Goal: Task Accomplishment & Management: Complete application form

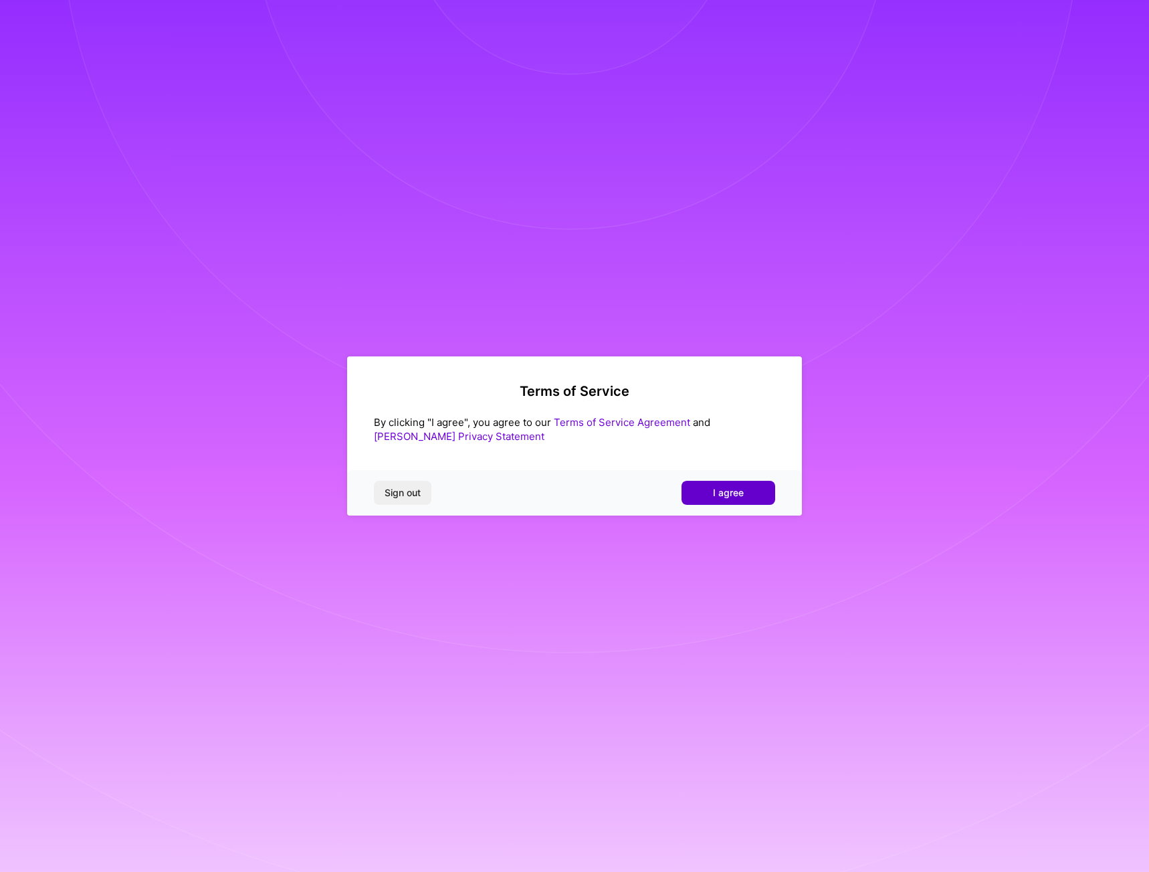
click at [711, 493] on button "I agree" at bounding box center [729, 493] width 94 height 24
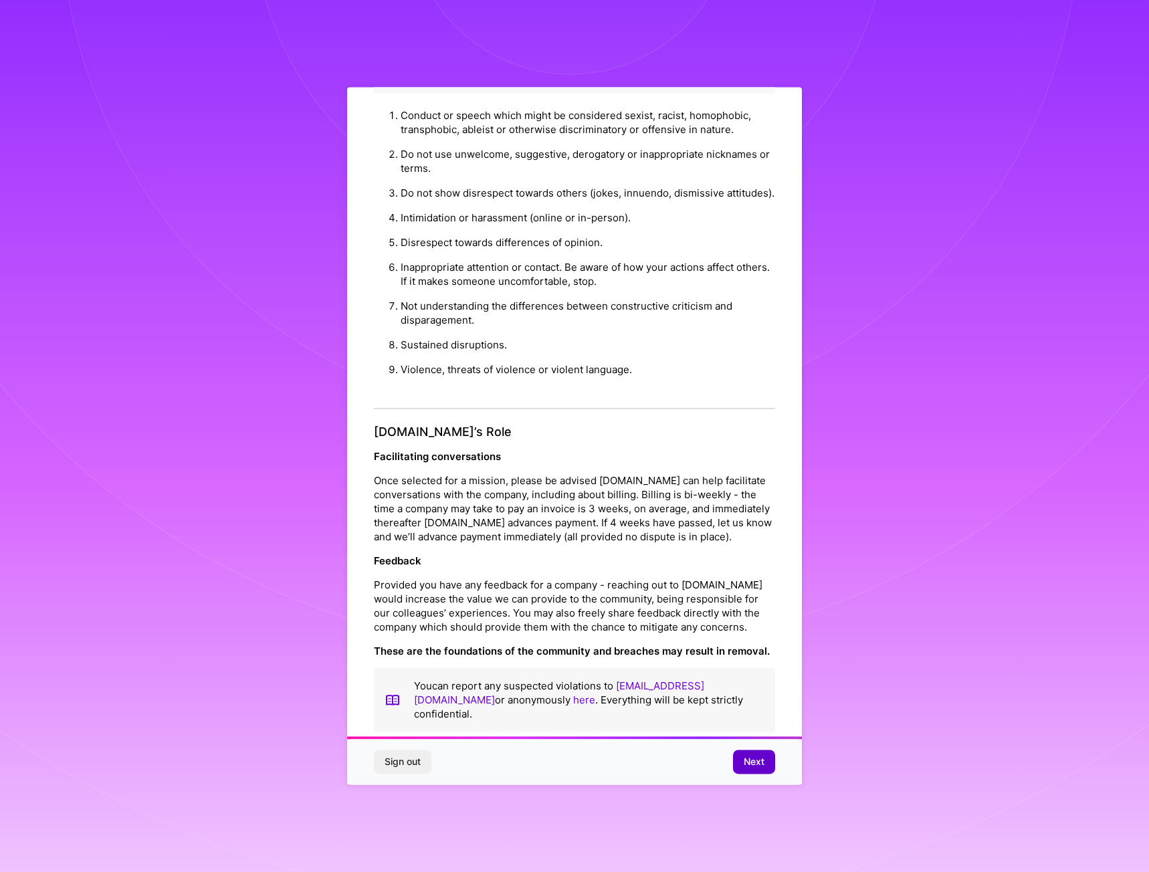
scroll to position [54, 0]
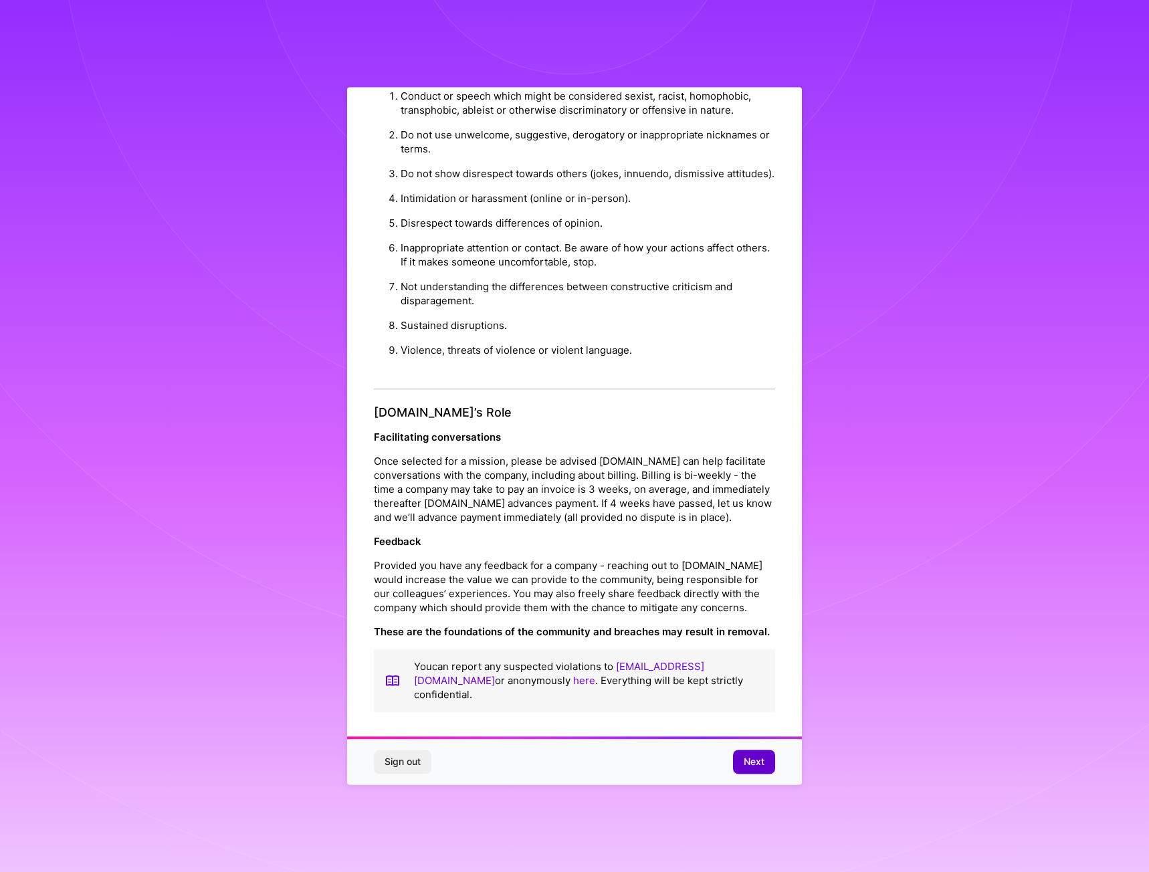
click at [768, 757] on button "Next" at bounding box center [754, 763] width 42 height 24
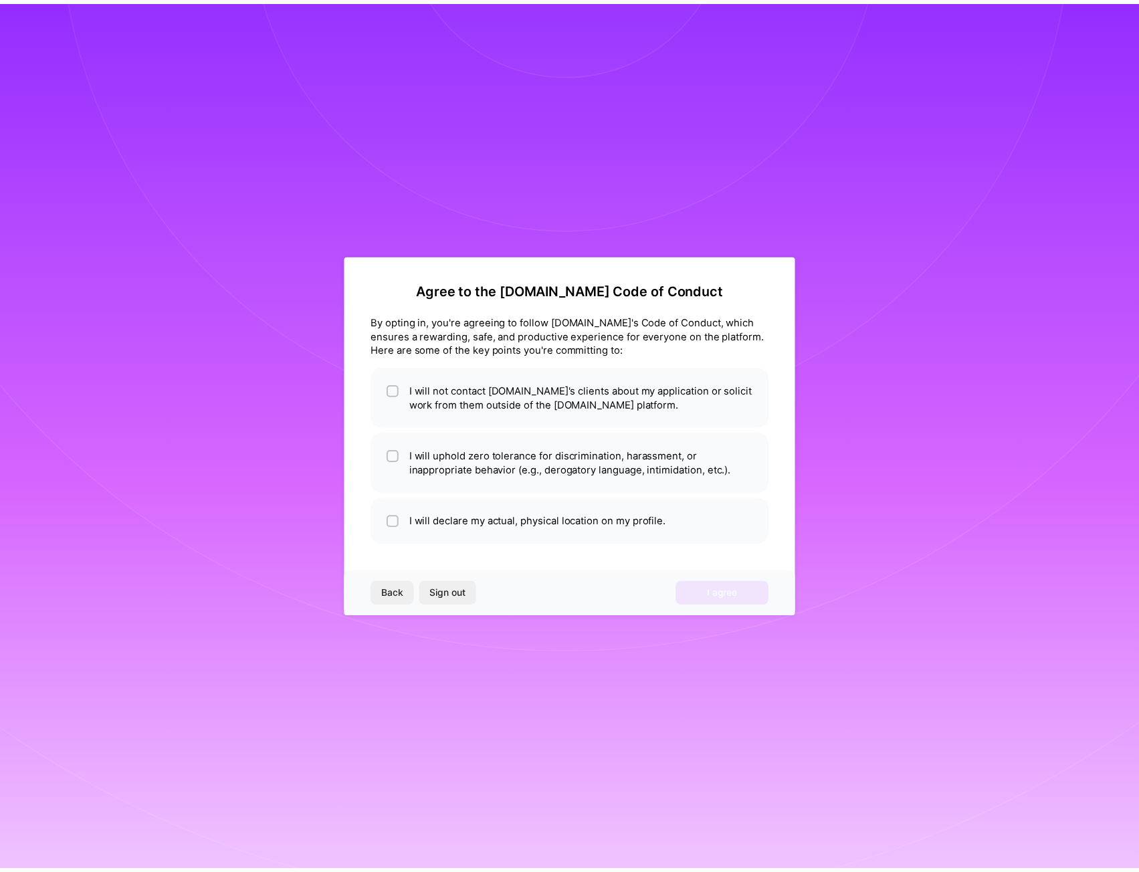
scroll to position [0, 0]
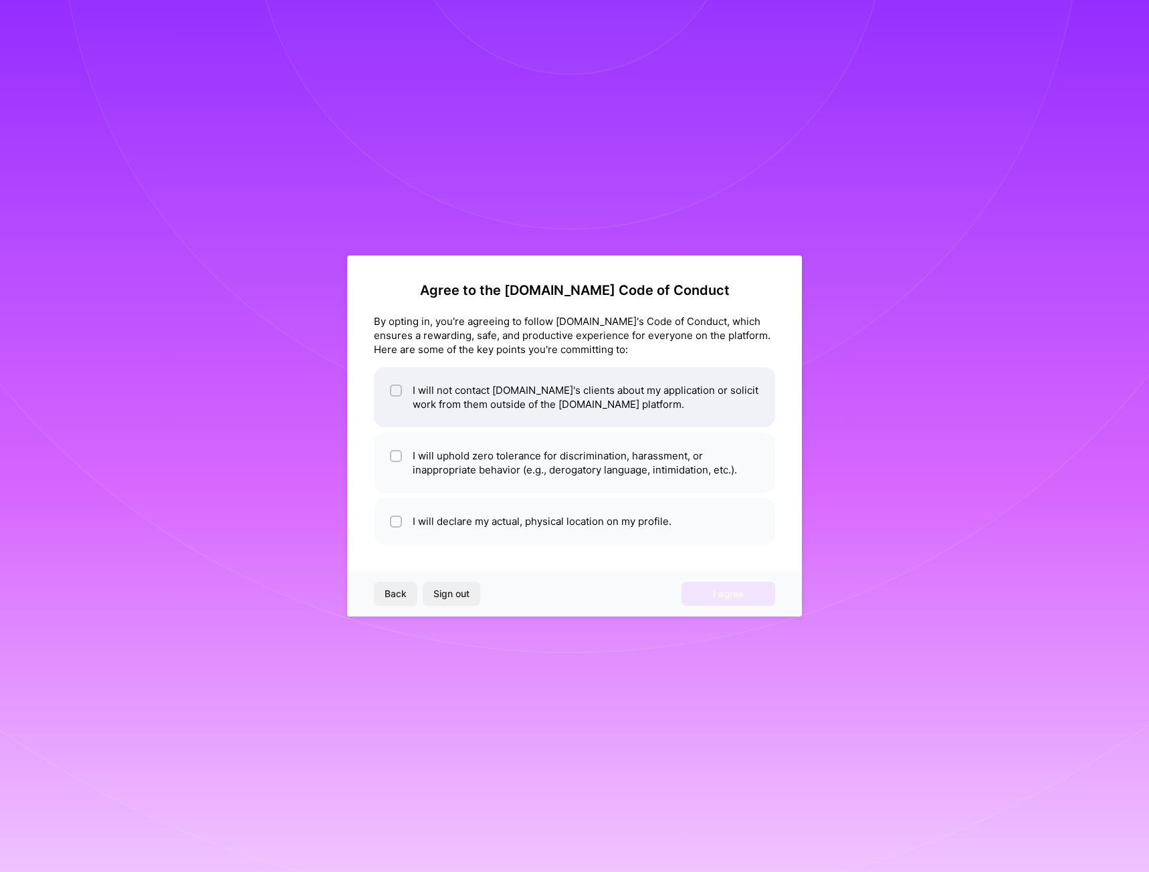
click at [557, 411] on li "I will not contact [DOMAIN_NAME]'s clients about my application or solicit work…" at bounding box center [574, 397] width 401 height 60
checkbox input "true"
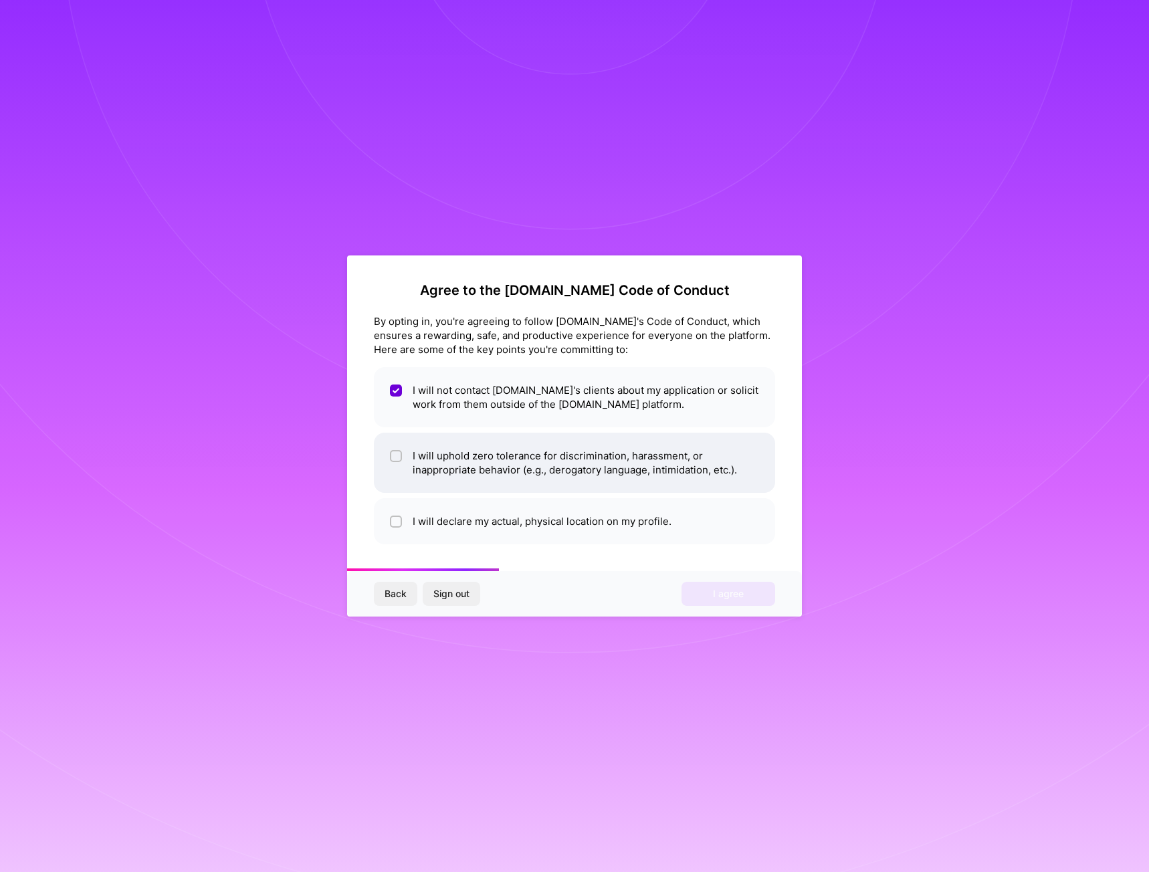
click at [546, 460] on li "I will uphold zero tolerance for discrimination, harassment, or inappropriate b…" at bounding box center [574, 463] width 401 height 60
checkbox input "true"
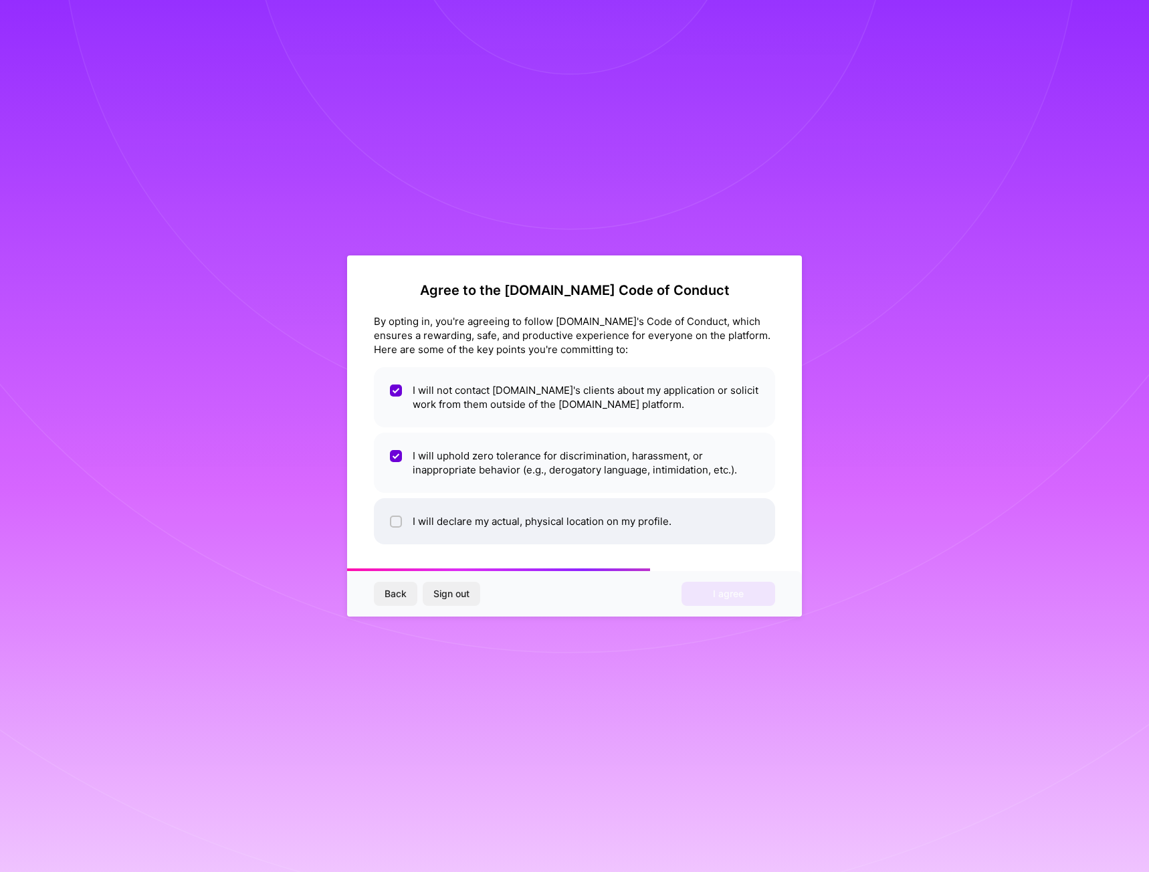
click at [535, 510] on li "I will declare my actual, physical location on my profile." at bounding box center [574, 521] width 401 height 46
checkbox input "true"
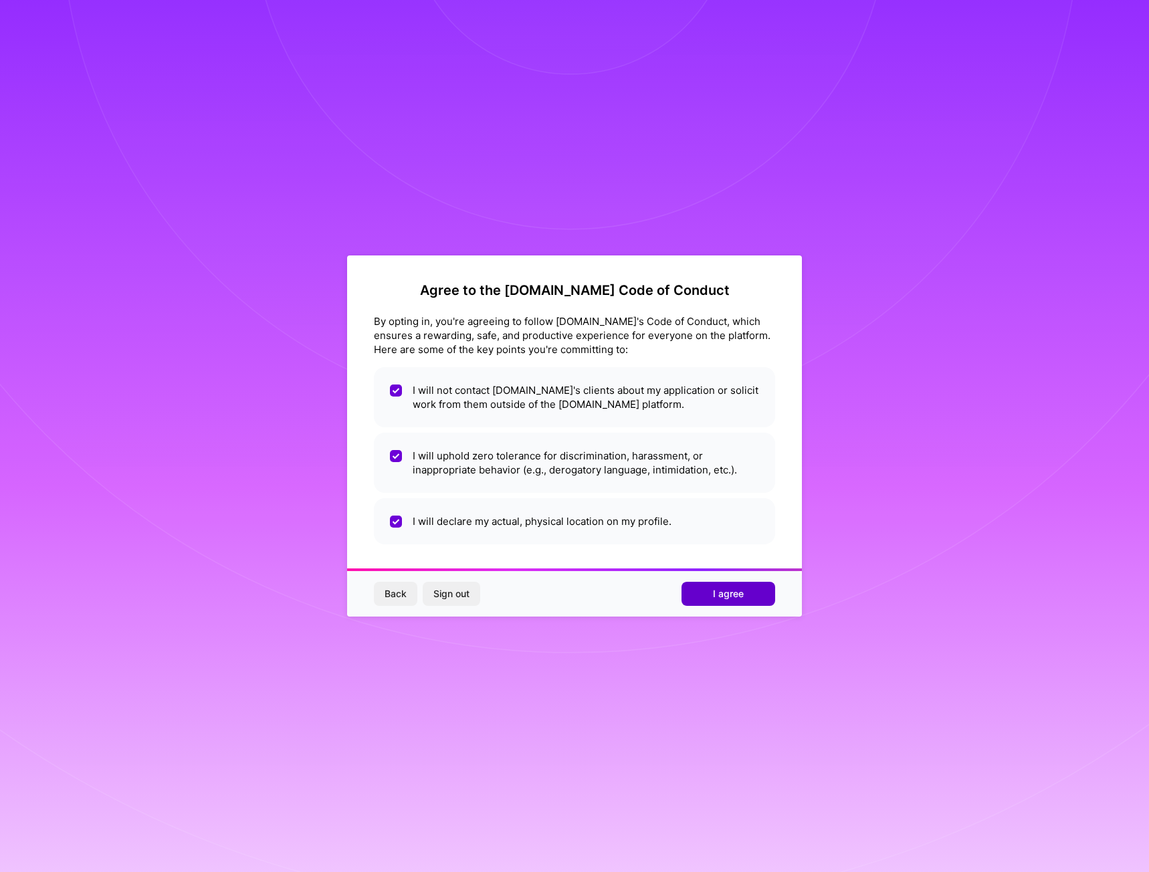
click at [751, 593] on button "I agree" at bounding box center [729, 594] width 94 height 24
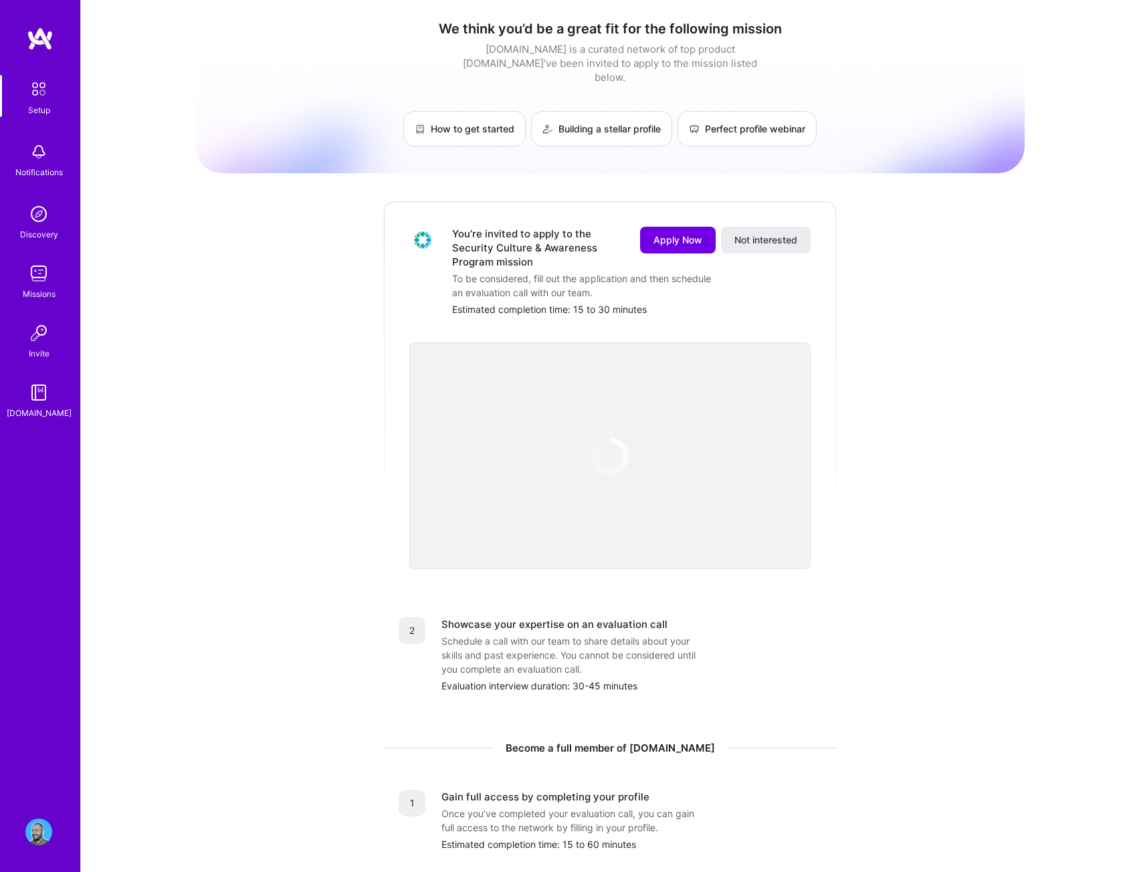
click at [685, 240] on div "Apply Now Not interested" at bounding box center [717, 248] width 187 height 42
click at [683, 233] on span "Apply Now" at bounding box center [678, 239] width 49 height 13
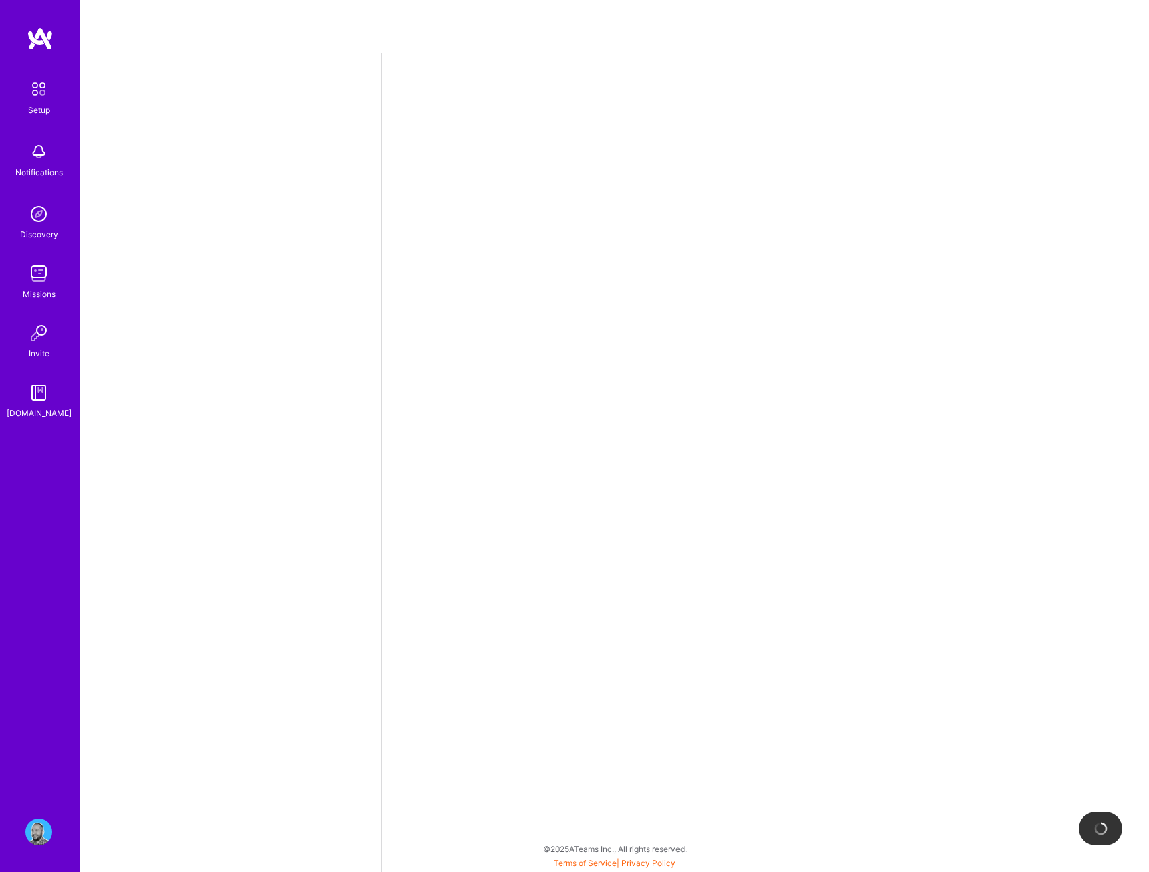
select select "US"
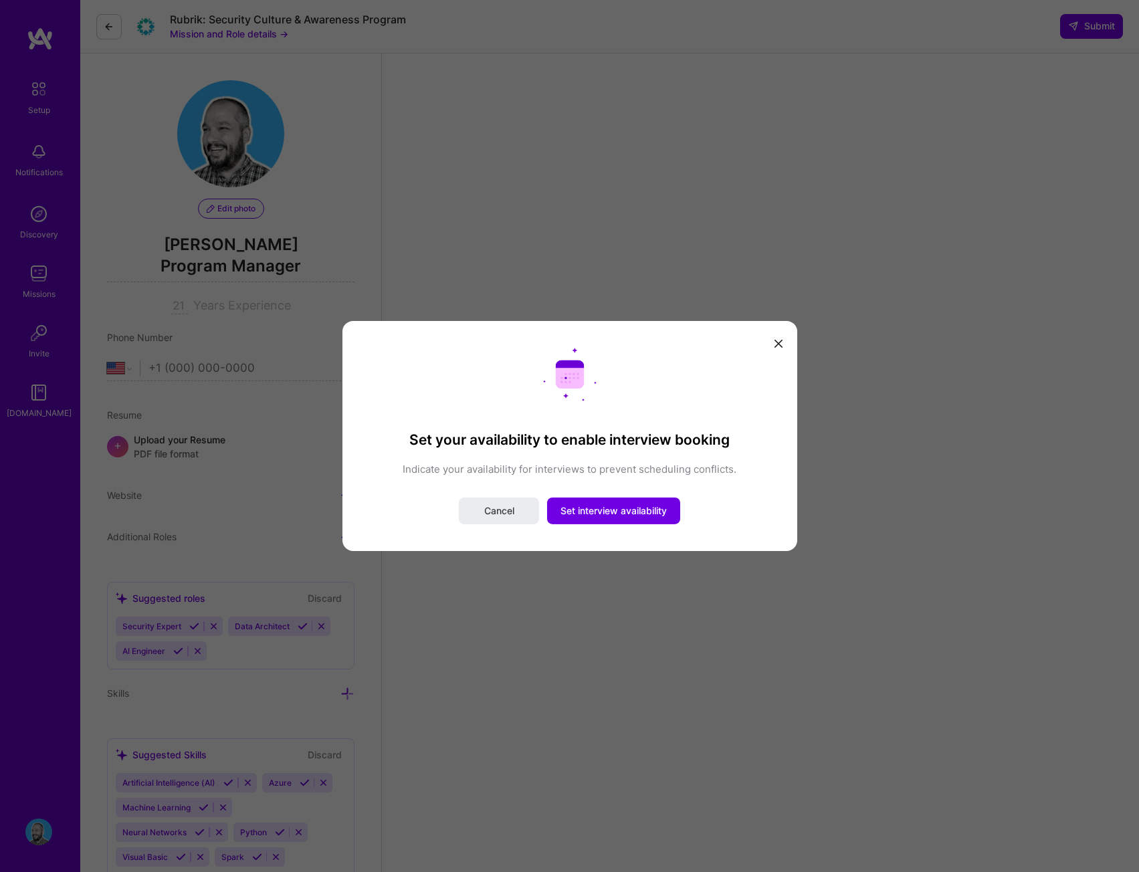
click at [778, 350] on button "modal" at bounding box center [779, 343] width 16 height 22
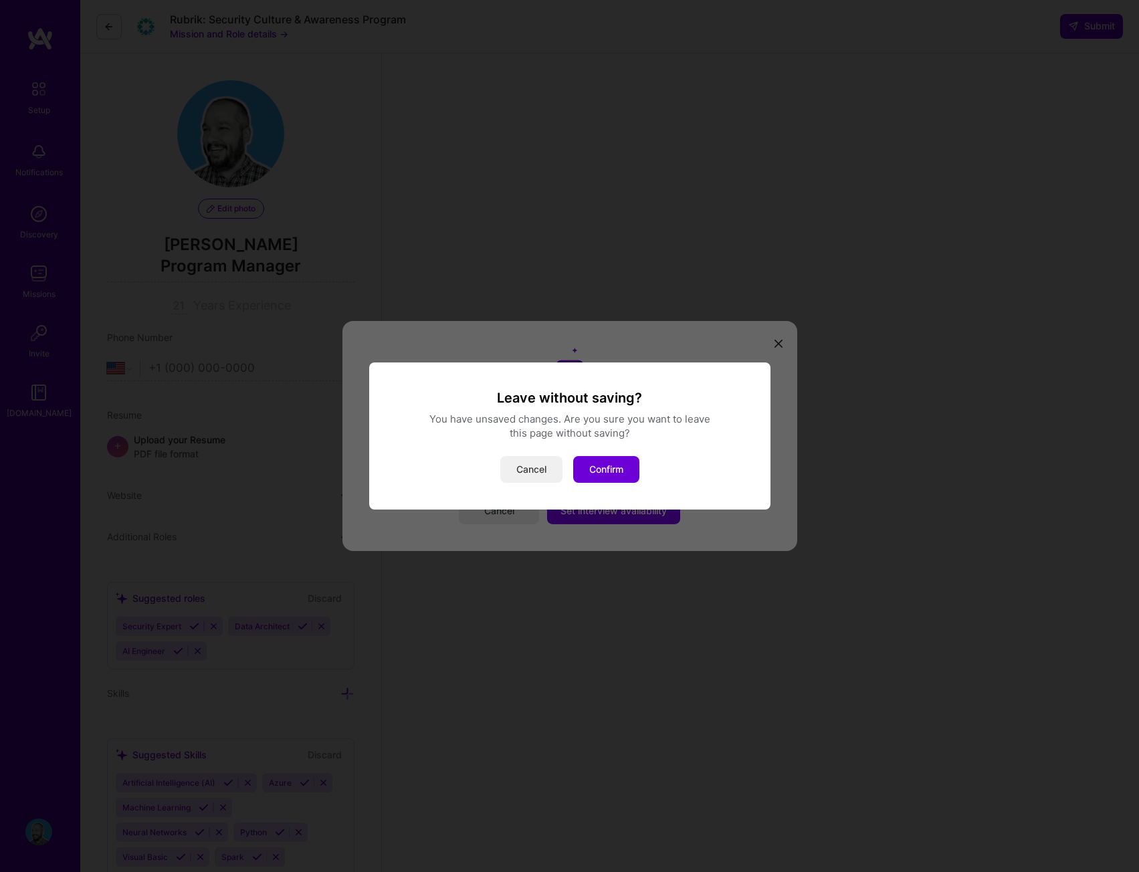
click at [547, 470] on button "Cancel" at bounding box center [531, 469] width 62 height 27
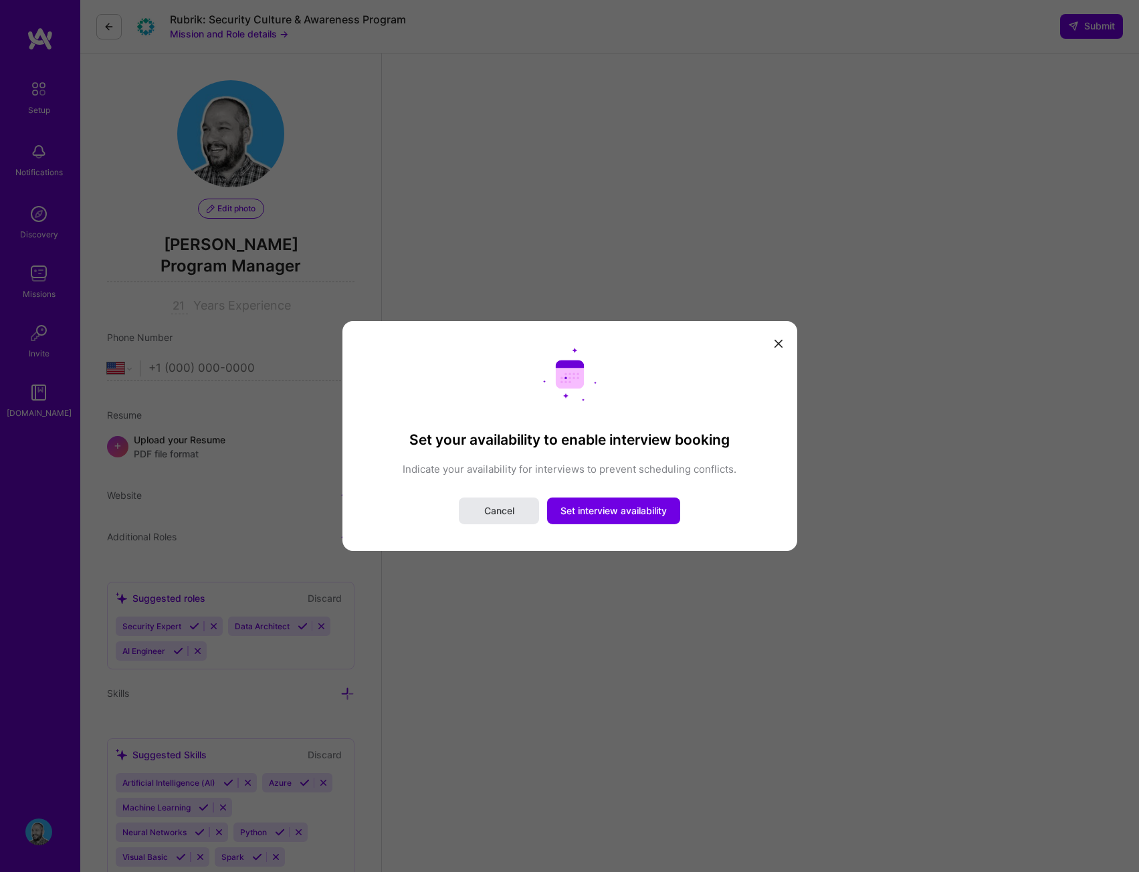
click at [471, 520] on button "Cancel" at bounding box center [499, 511] width 80 height 27
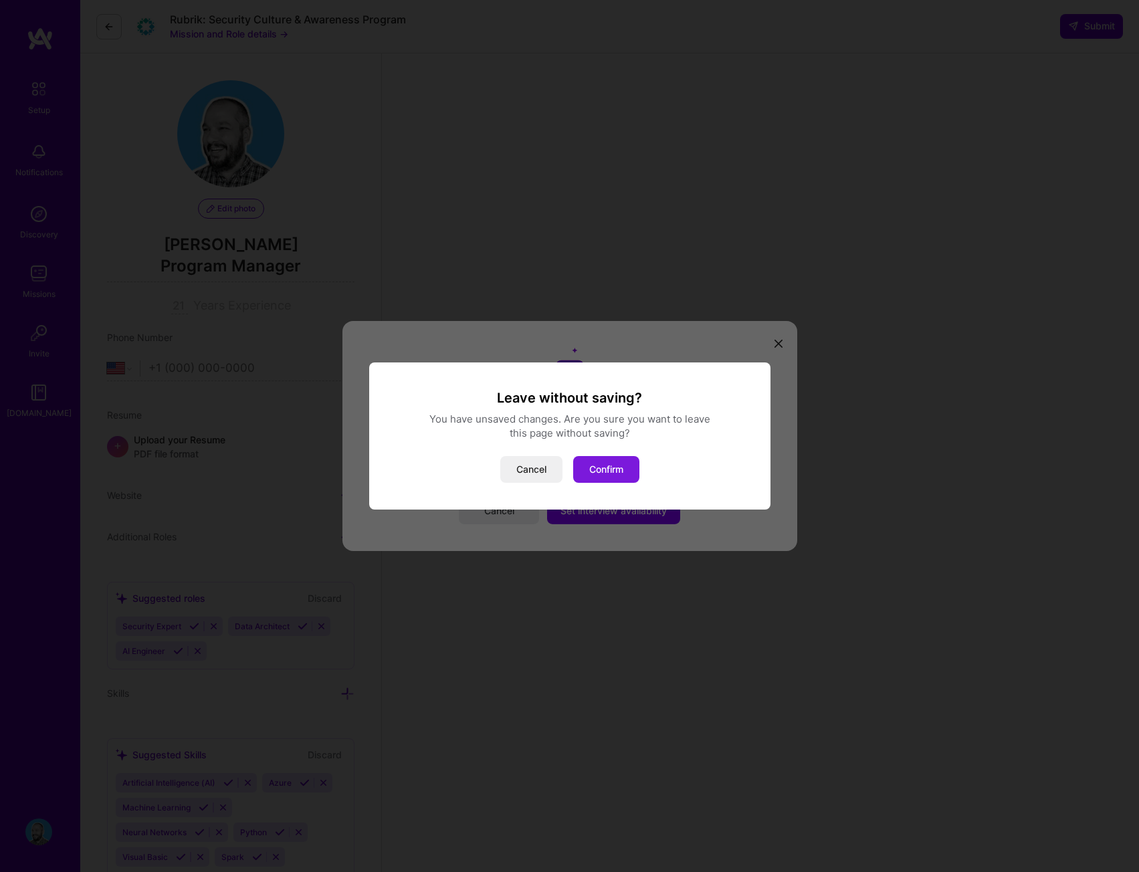
click at [585, 468] on button "Confirm" at bounding box center [606, 469] width 66 height 27
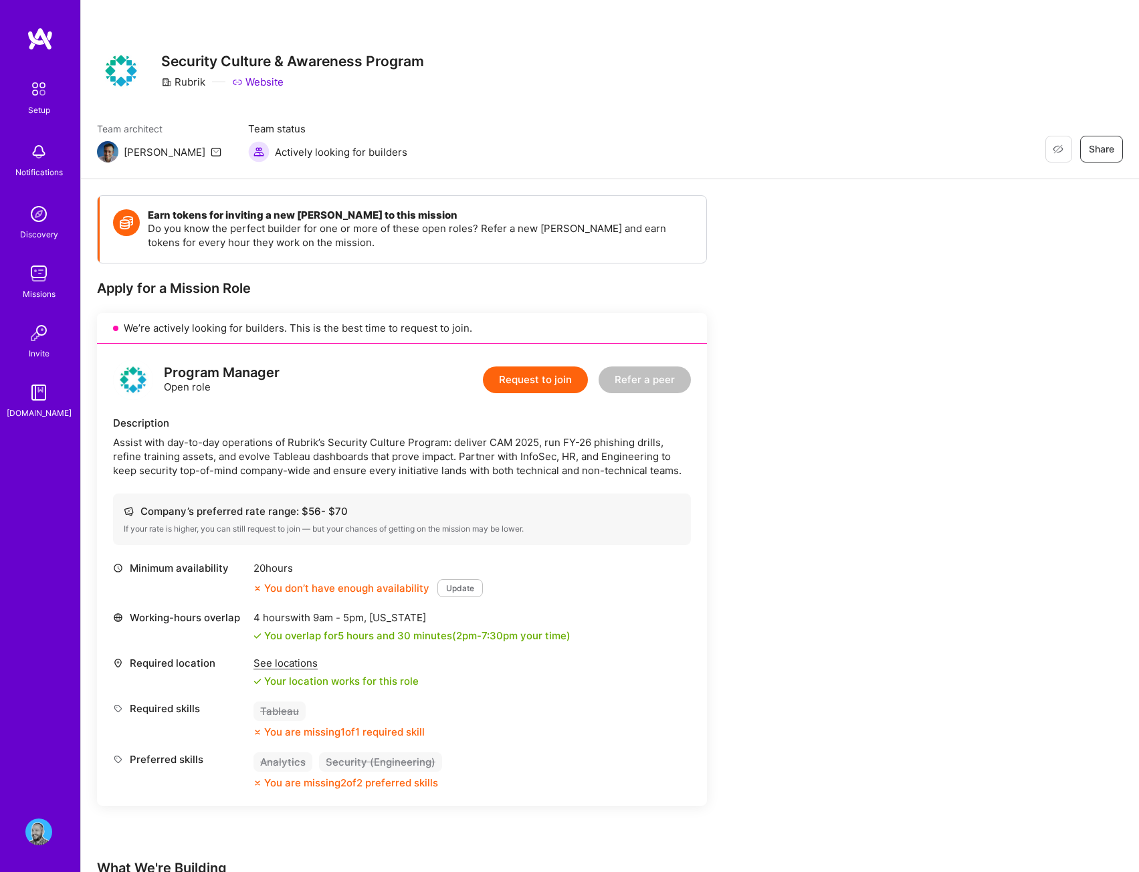
click at [211, 152] on icon at bounding box center [216, 152] width 11 height 11
click at [513, 368] on button "Request to join" at bounding box center [535, 380] width 105 height 27
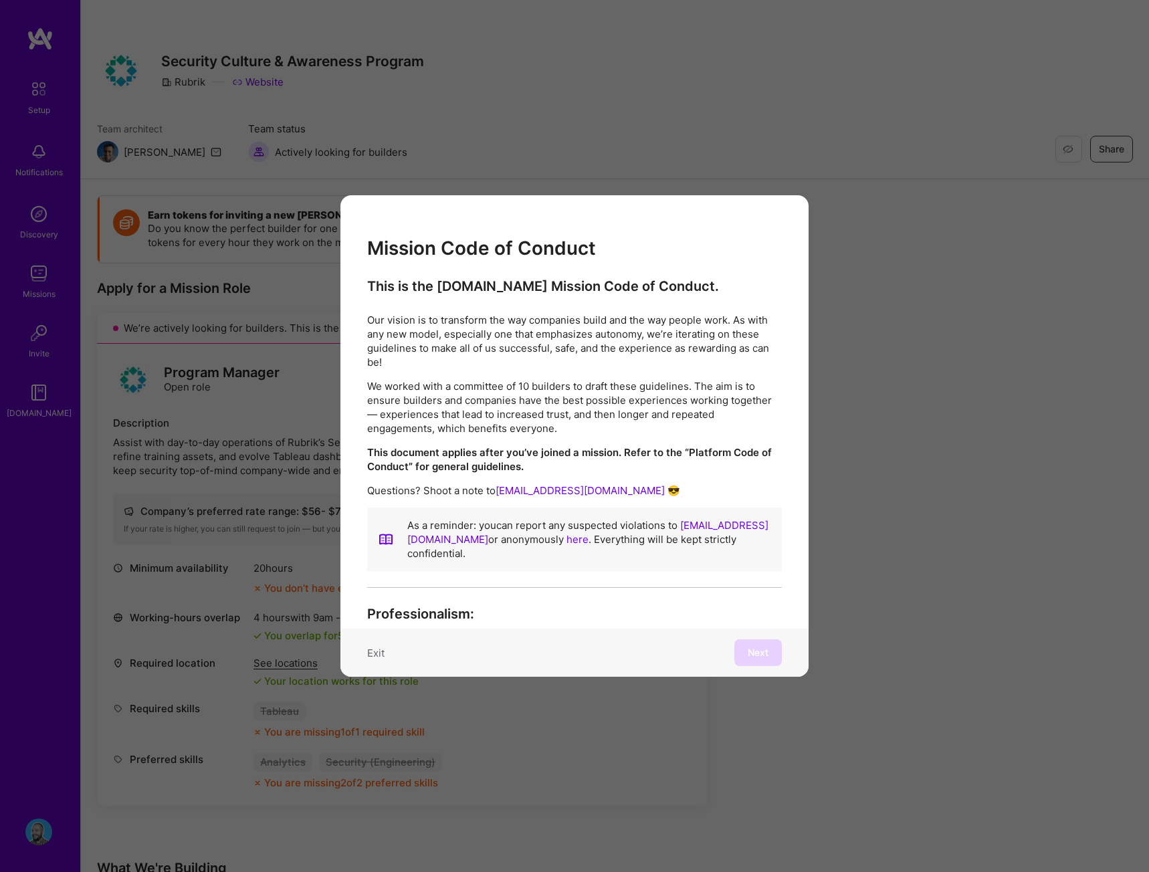
click at [729, 650] on div "Exit Next" at bounding box center [575, 653] width 468 height 48
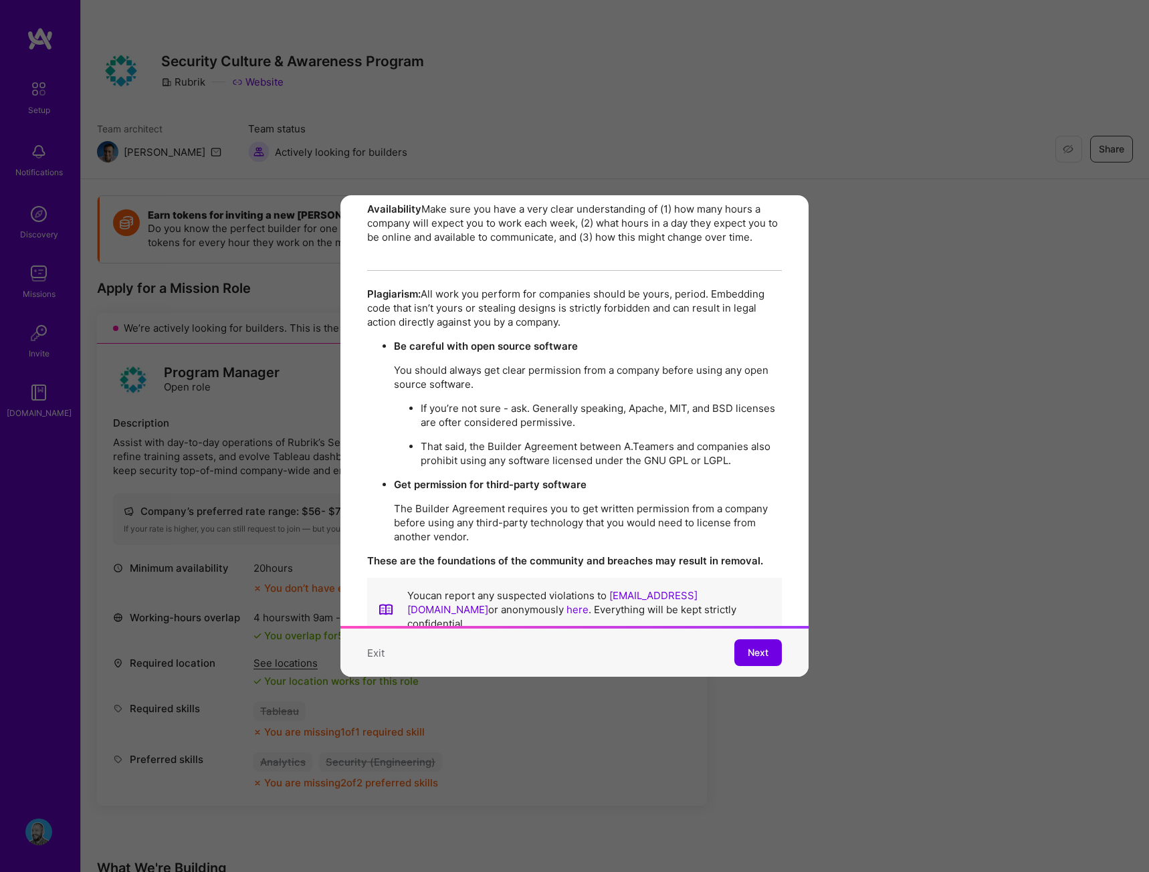
scroll to position [2305, 0]
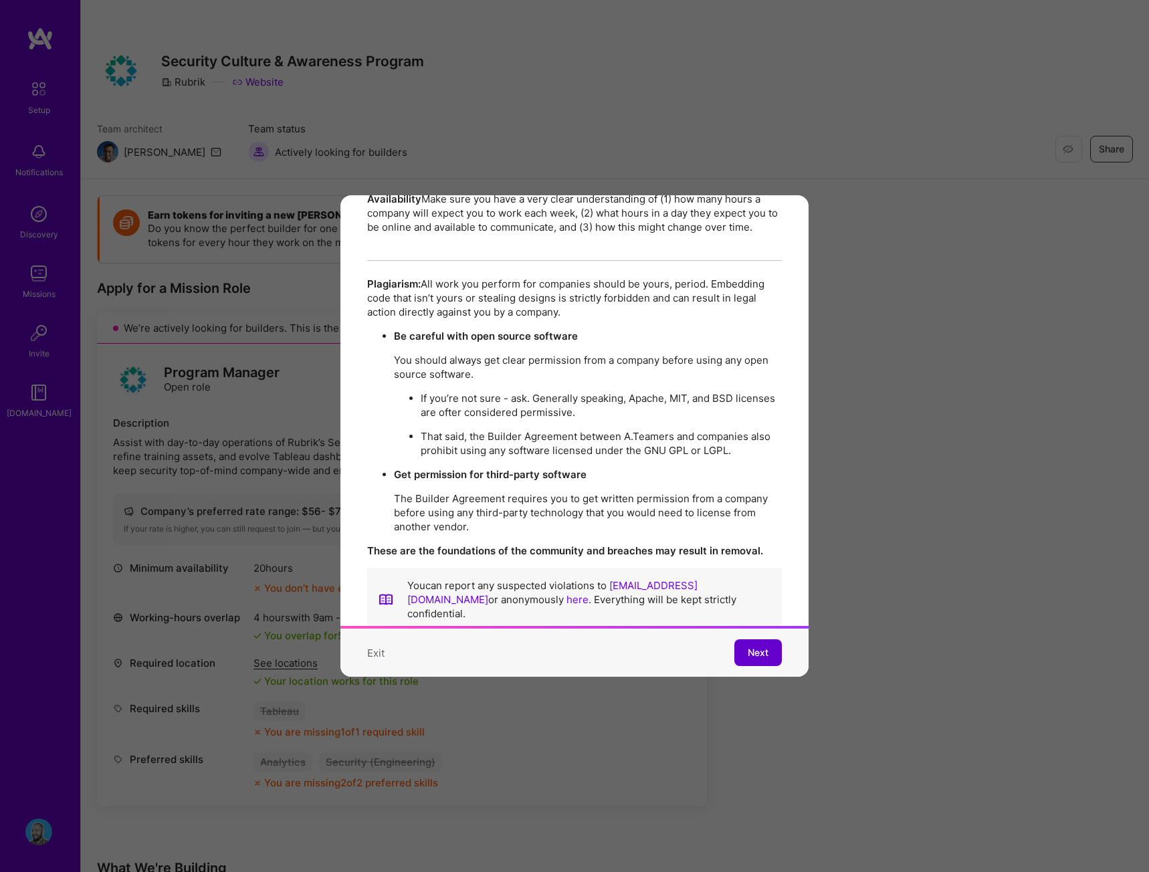
click at [748, 646] on span "Next" at bounding box center [758, 652] width 21 height 13
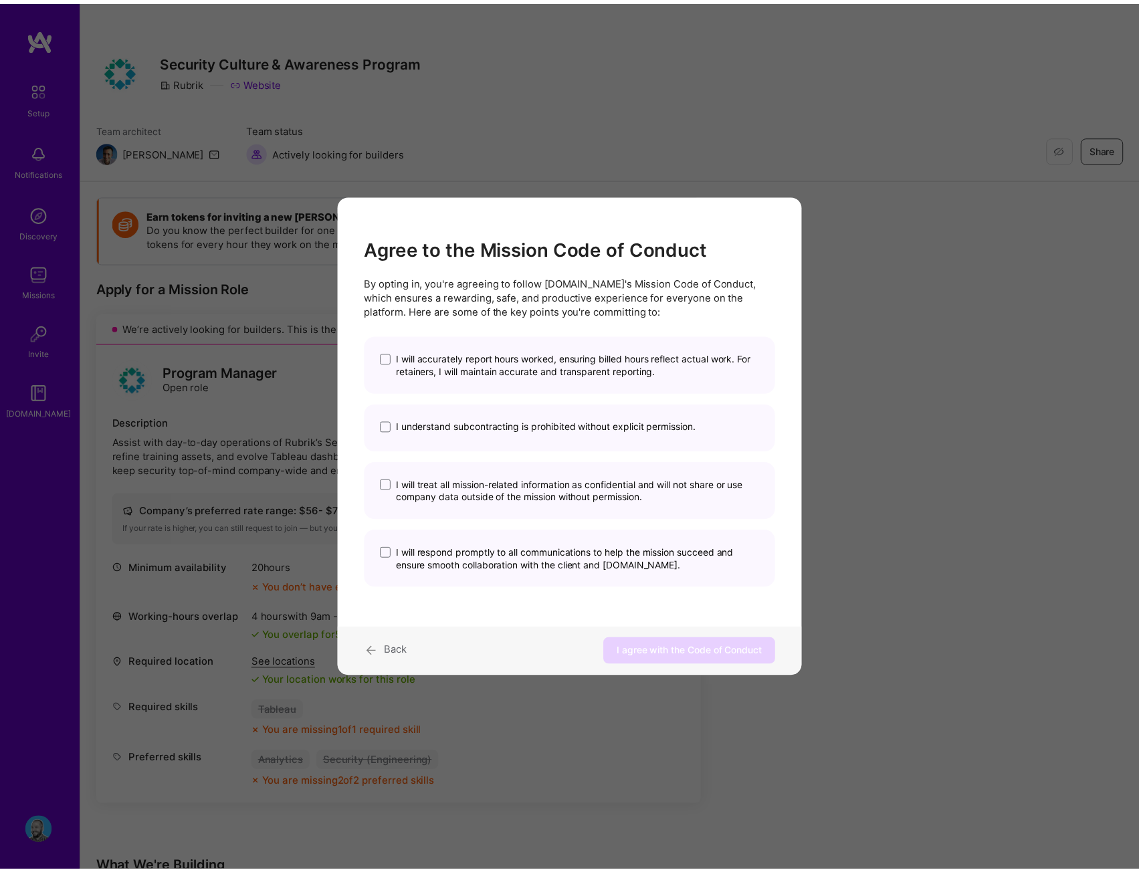
scroll to position [0, 0]
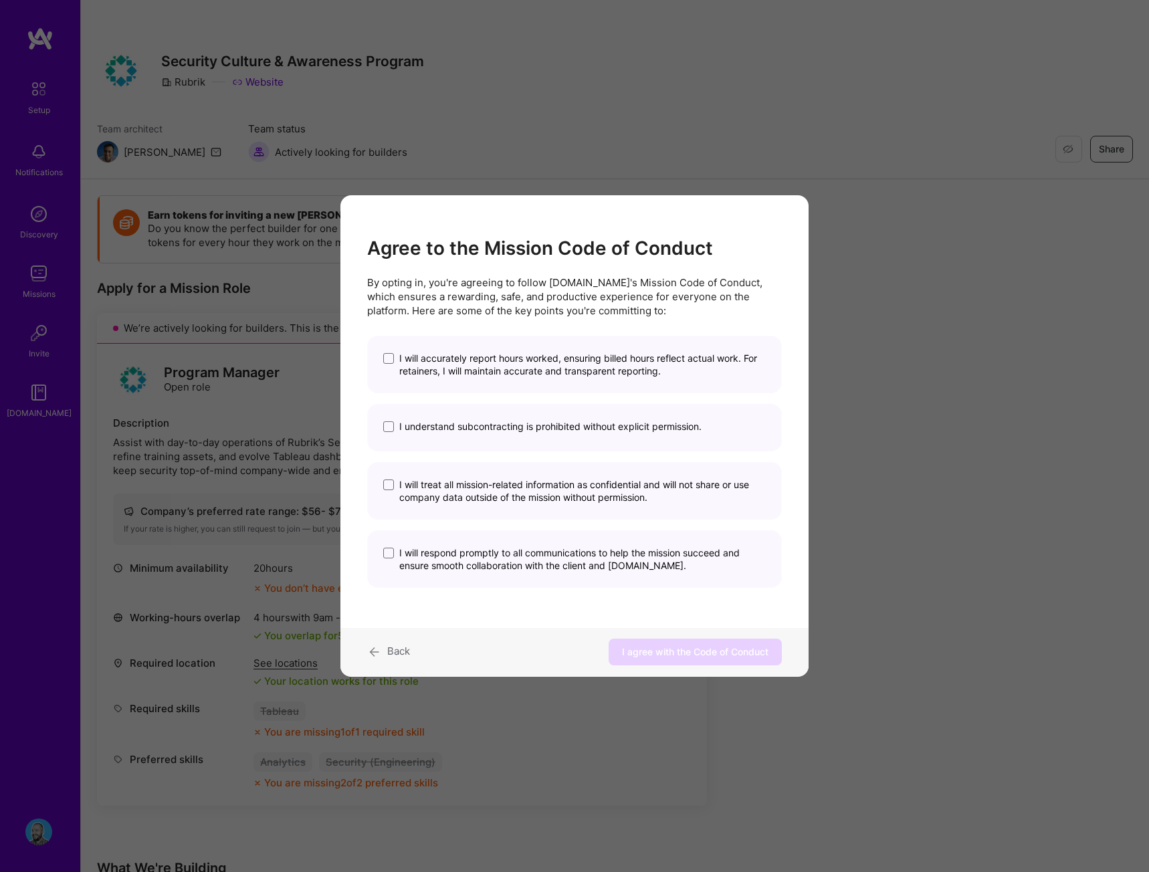
click at [521, 356] on span "I will accurately report hours worked, ensuring billed hours reflect actual wor…" at bounding box center [582, 364] width 367 height 25
click at [0, 0] on input "I will accurately report hours worked, ensuring billed hours reflect actual wor…" at bounding box center [0, 0] width 0 height 0
click at [458, 411] on div "I understand subcontracting is prohibited without explicit permission." at bounding box center [574, 428] width 415 height 48
click at [451, 434] on div "I understand subcontracting is prohibited without explicit permission." at bounding box center [574, 428] width 415 height 48
click at [448, 428] on span "I understand subcontracting is prohibited without explicit permission." at bounding box center [550, 426] width 302 height 13
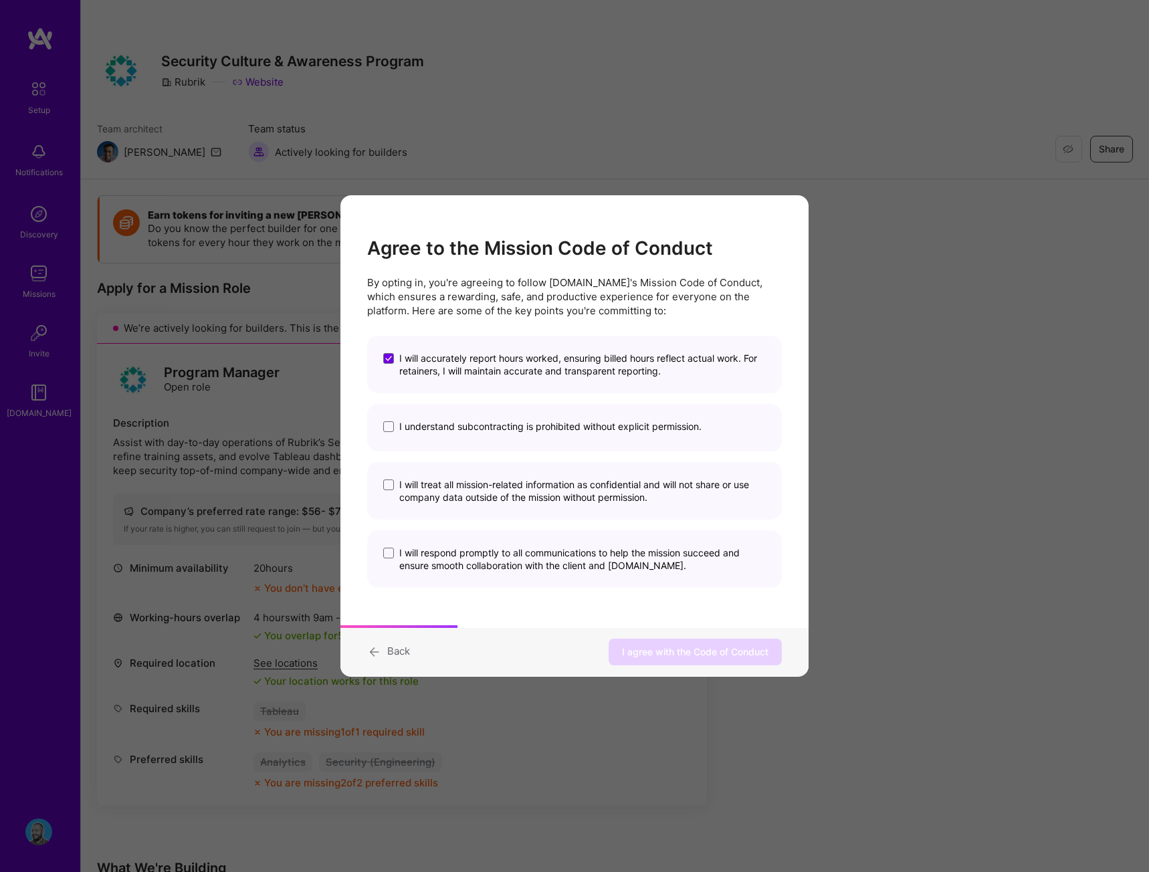
click at [0, 0] on input "I understand subcontracting is prohibited without explicit permission." at bounding box center [0, 0] width 0 height 0
click at [438, 493] on span "I will treat all mission-related information as confidential and will not share…" at bounding box center [582, 491] width 367 height 25
click at [0, 0] on input "I will treat all mission-related information as confidential and will not share…" at bounding box center [0, 0] width 0 height 0
click at [435, 555] on span "I will respond promptly to all communications to help the mission succeed and e…" at bounding box center [582, 559] width 367 height 25
click at [0, 0] on input "I will respond promptly to all communications to help the mission succeed and e…" at bounding box center [0, 0] width 0 height 0
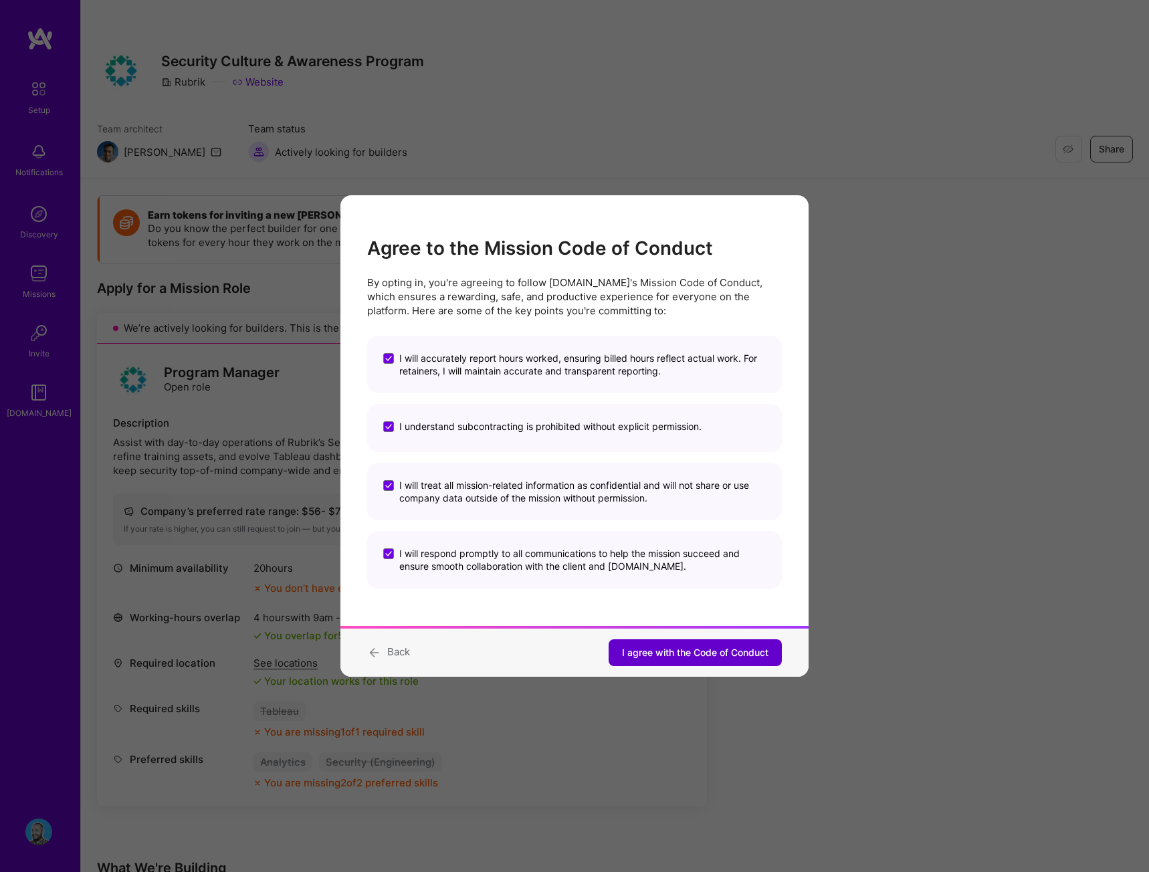
click at [713, 658] on span "I agree with the Code of Conduct" at bounding box center [695, 652] width 147 height 13
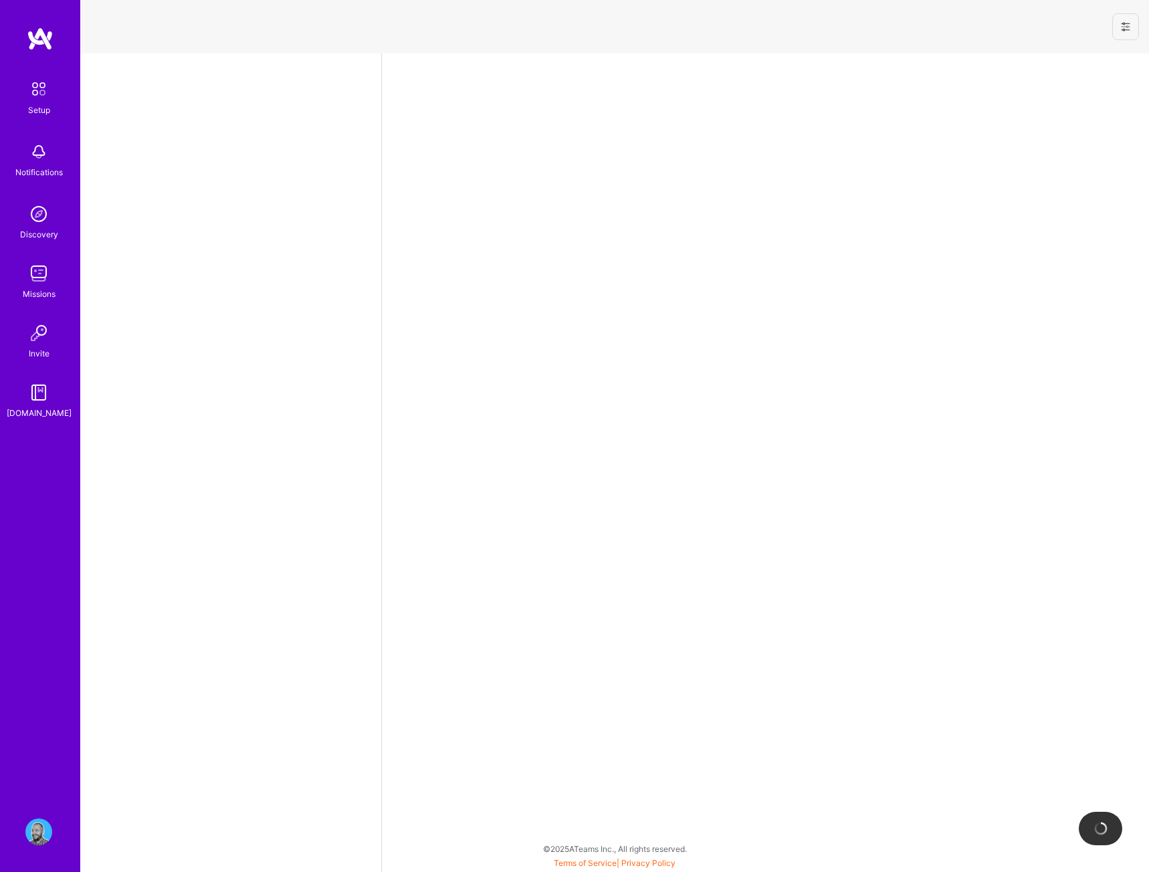
select select "US"
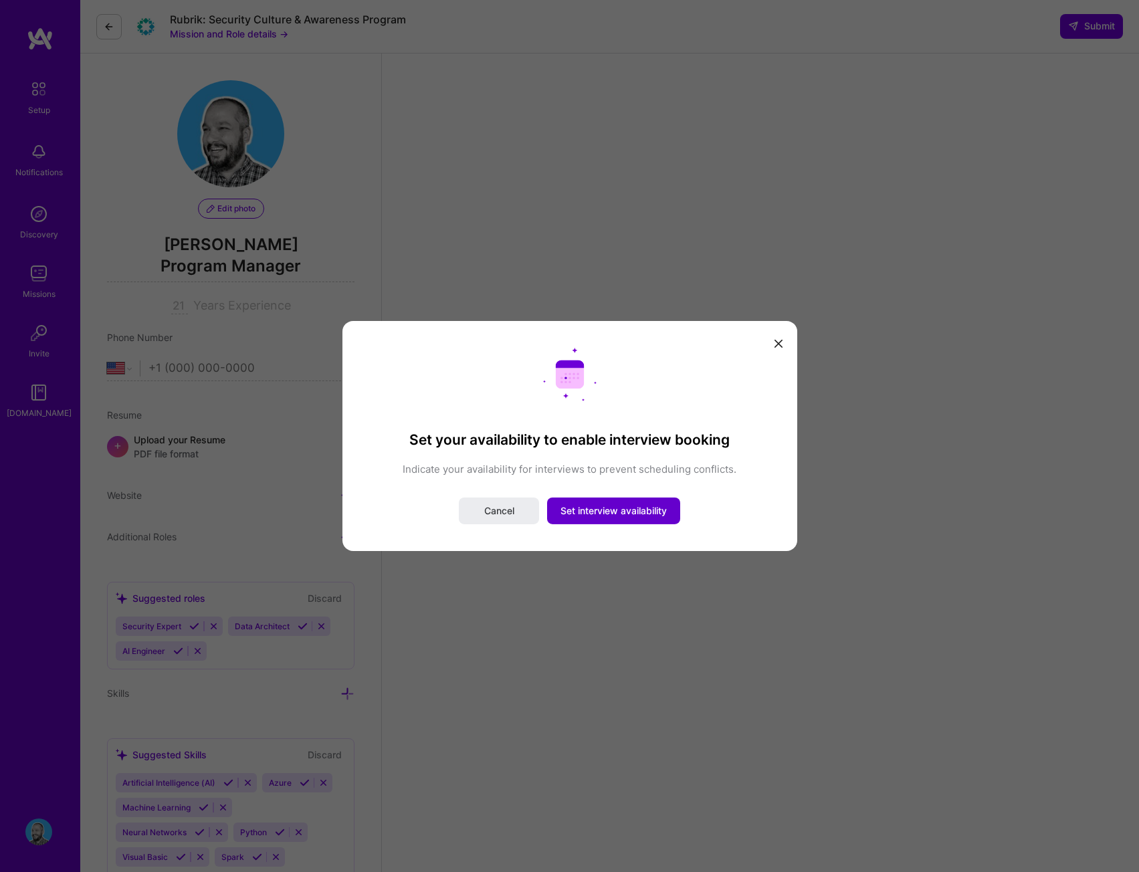
click at [576, 515] on span "Set interview availability" at bounding box center [614, 510] width 106 height 13
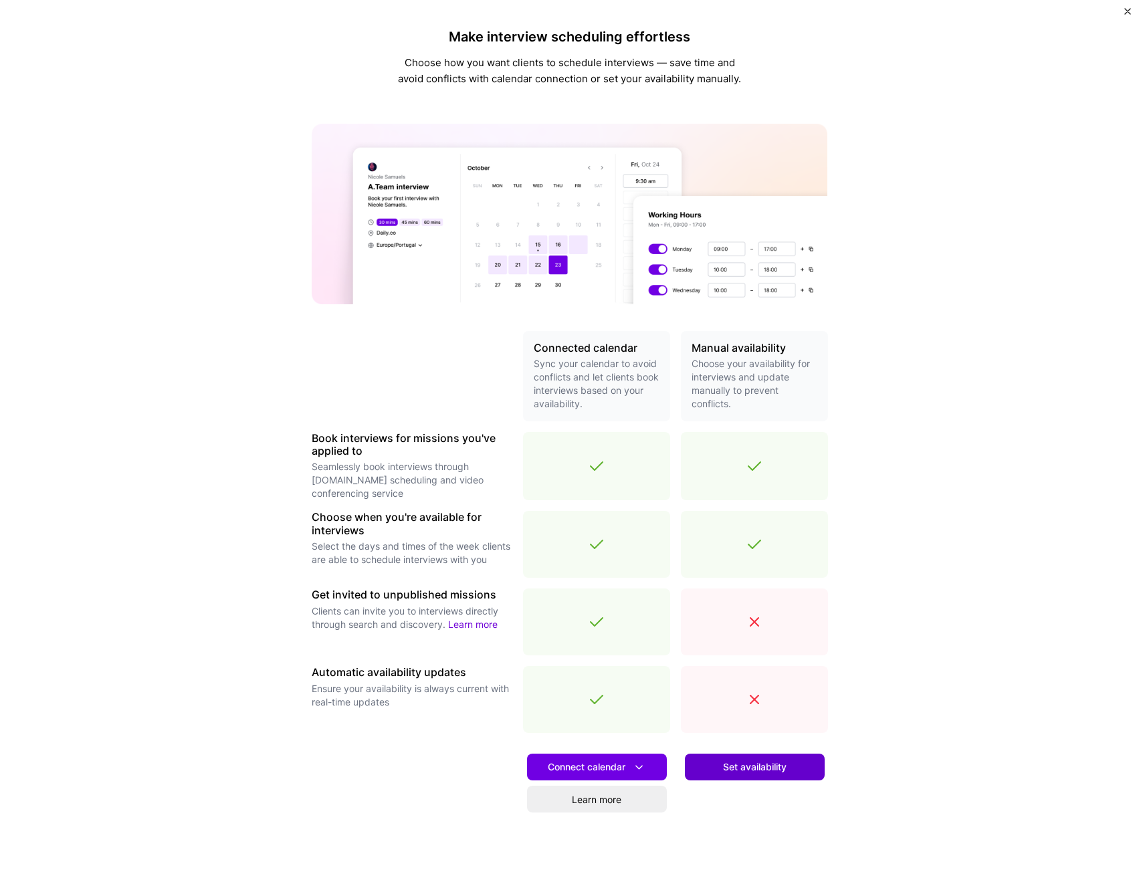
click at [753, 769] on span "Set availability" at bounding box center [755, 767] width 64 height 13
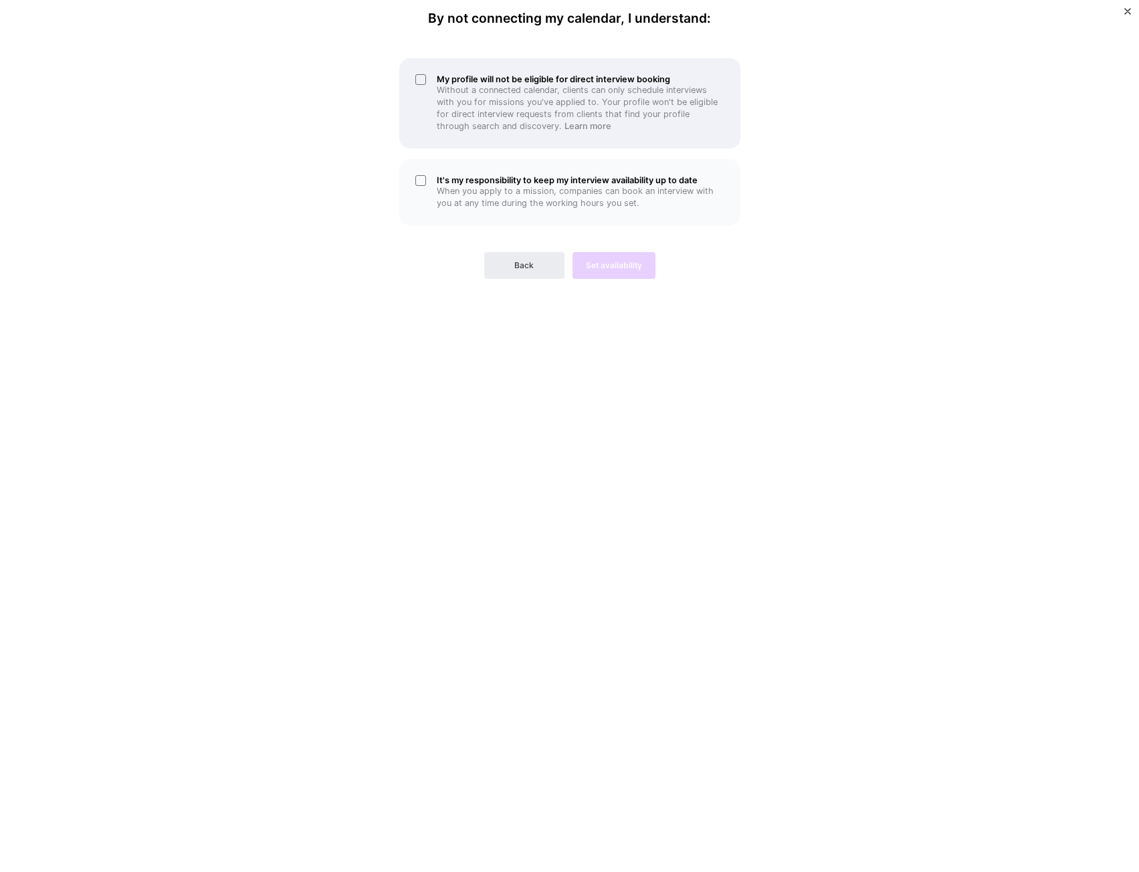
click at [456, 86] on p "Without a connected calendar, clients can only schedule interviews with you for…" at bounding box center [581, 108] width 288 height 48
click at [501, 187] on p "When you apply to a mission, companies can book an interview with you at any ti…" at bounding box center [581, 197] width 288 height 24
click at [604, 278] on button "Set availability" at bounding box center [614, 265] width 83 height 27
